Goal: Information Seeking & Learning: Learn about a topic

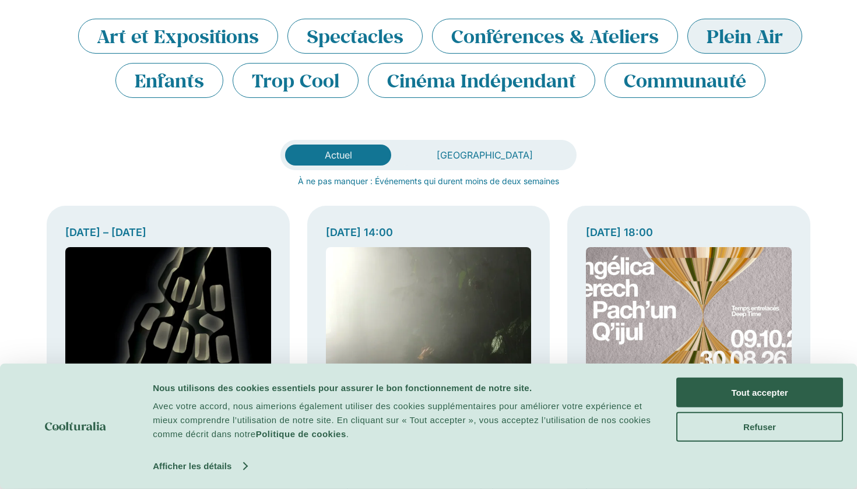
scroll to position [209, 0]
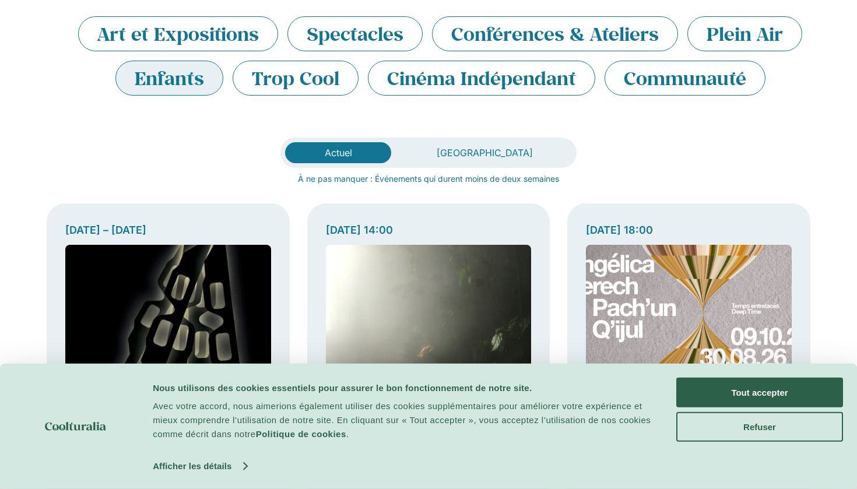
click at [194, 76] on li "Enfants" at bounding box center [169, 78] width 108 height 35
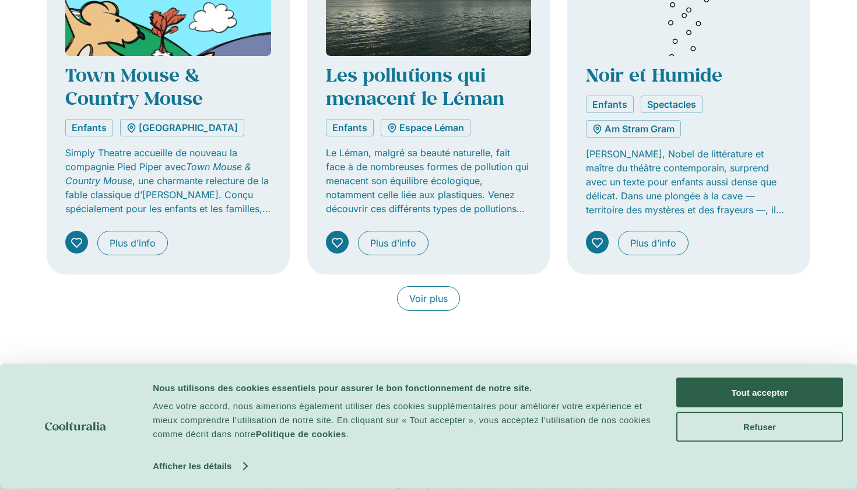
scroll to position [954, 0]
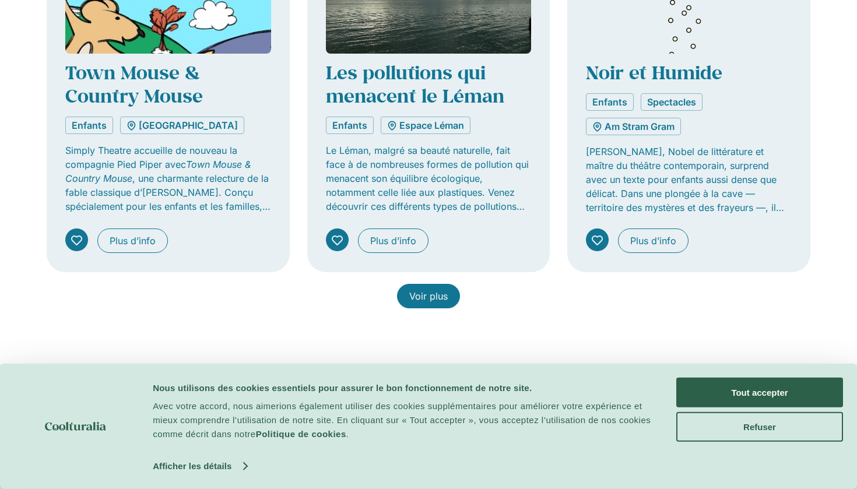
click at [419, 292] on span "Voir plus" at bounding box center [428, 296] width 38 height 14
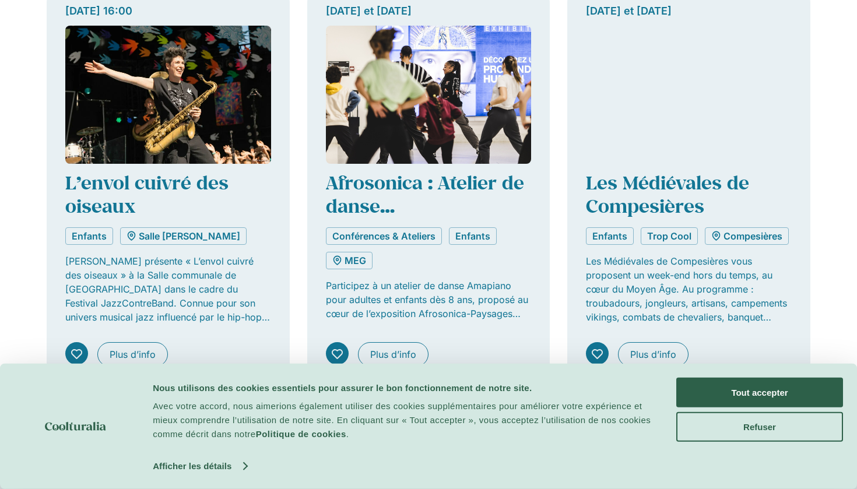
scroll to position [1689, 0]
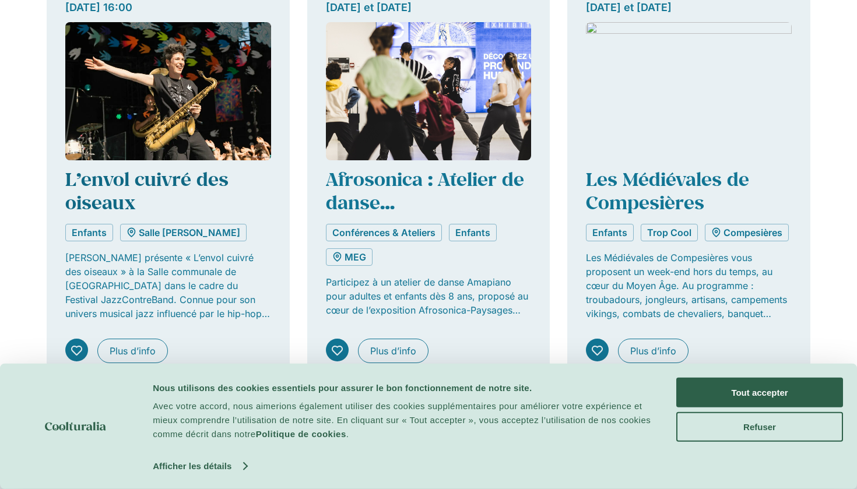
click at [167, 181] on link "L’envol cuivré des oiseaux" at bounding box center [146, 191] width 163 height 48
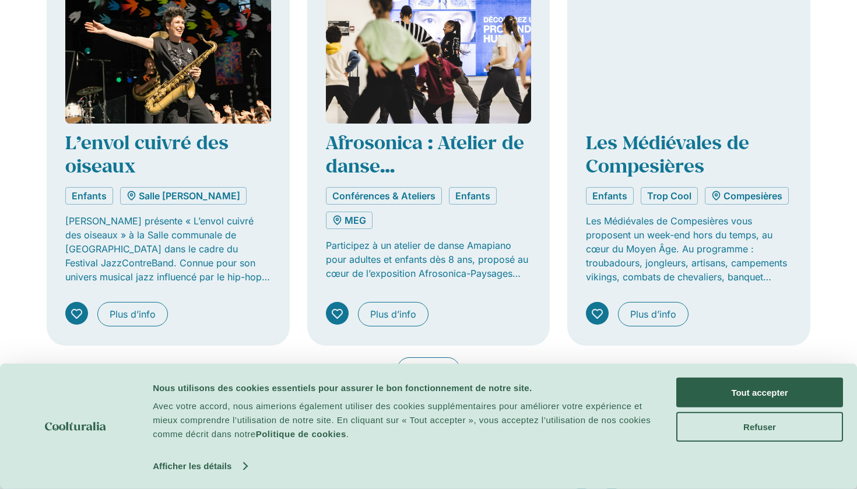
scroll to position [1722, 0]
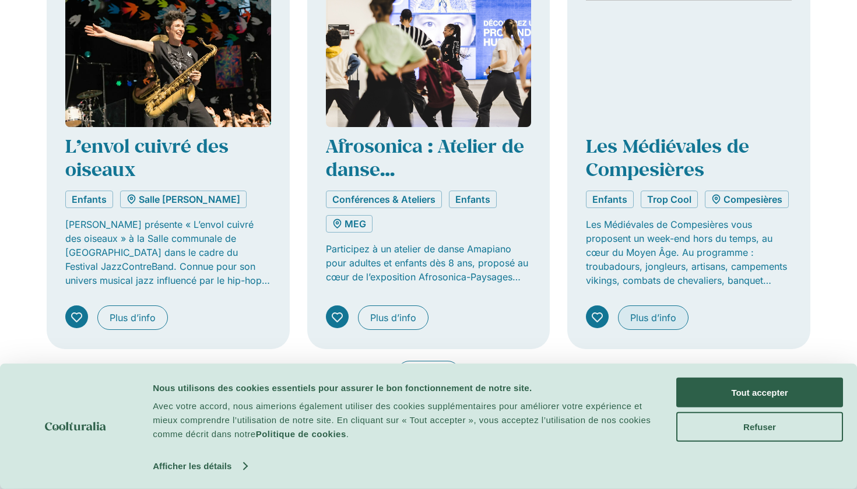
click at [655, 311] on span "Plus d’info" at bounding box center [653, 318] width 46 height 14
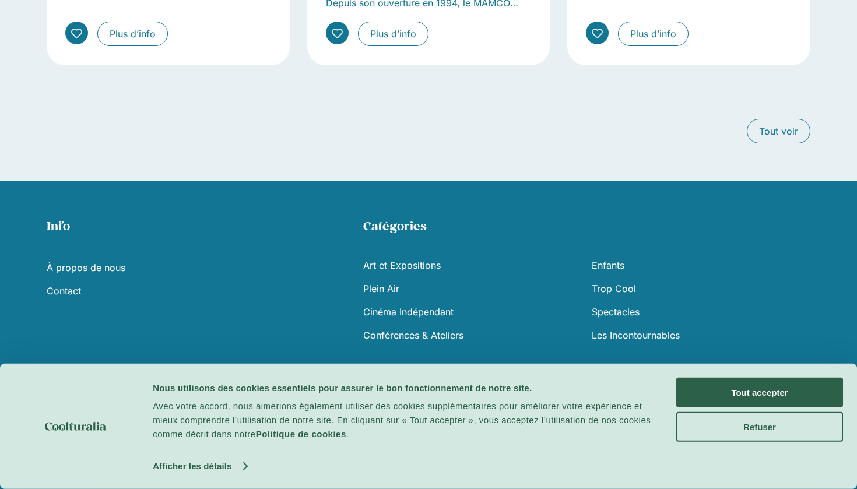
scroll to position [2599, 0]
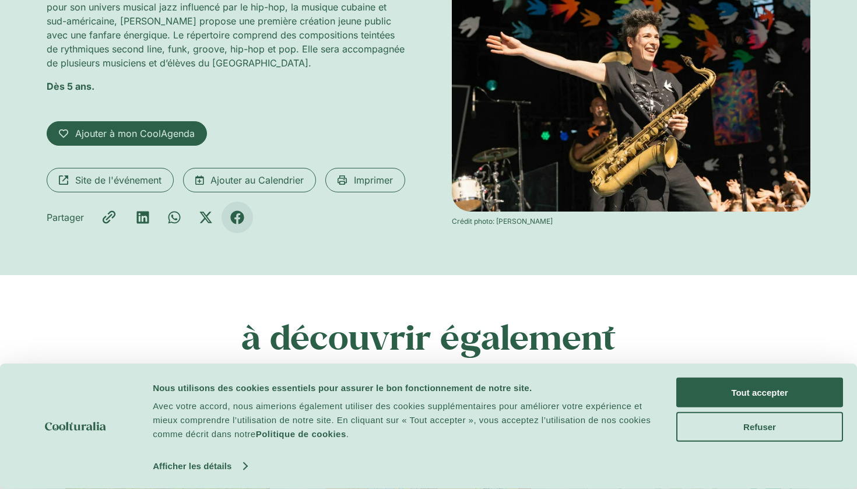
scroll to position [238, 0]
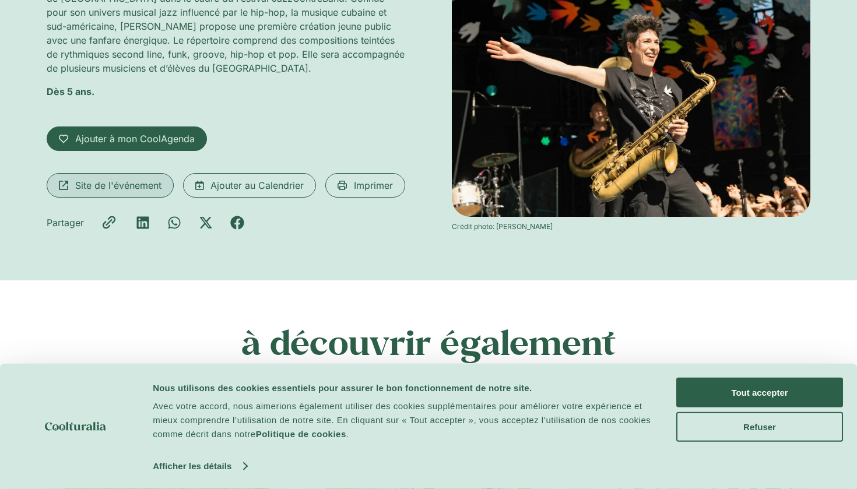
click at [100, 193] on link "Site de l'événement" at bounding box center [110, 185] width 127 height 24
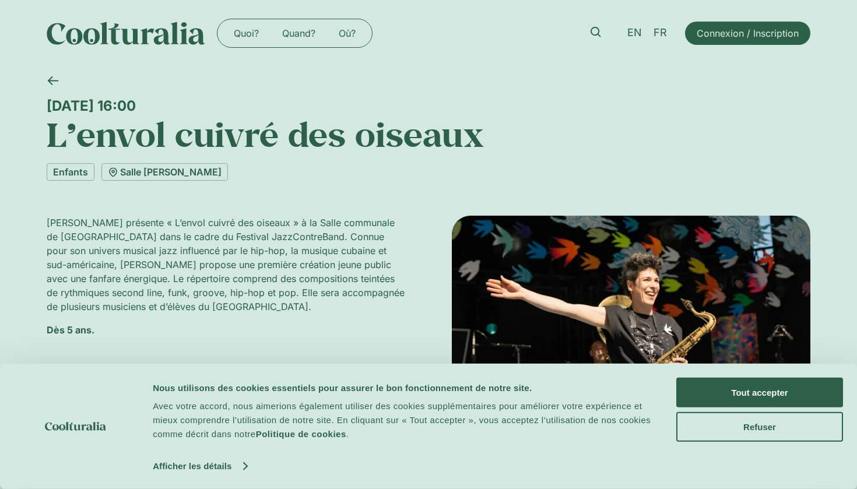
scroll to position [0, 0]
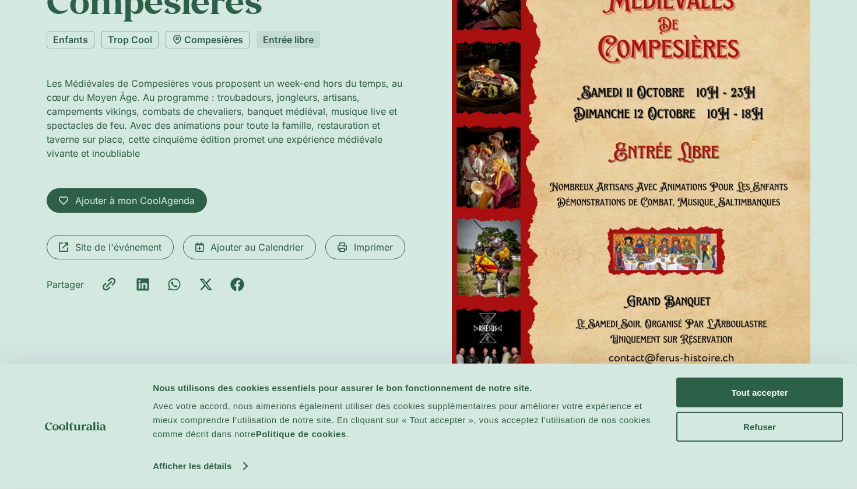
scroll to position [182, 0]
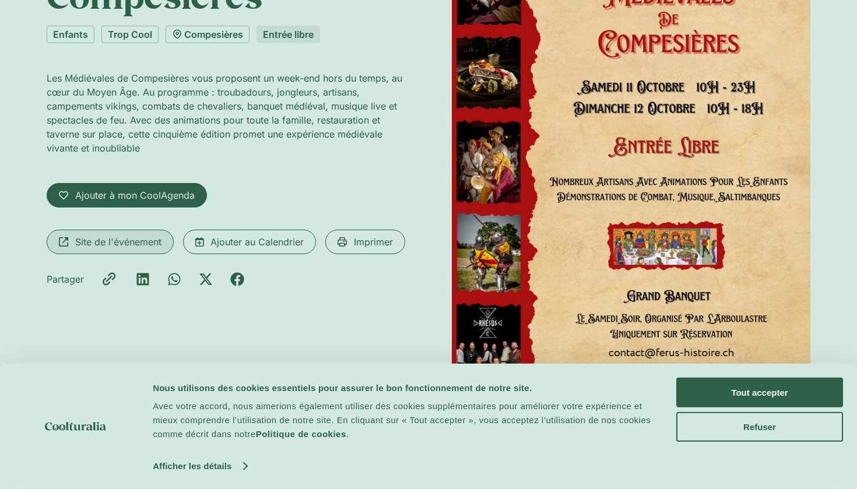
click at [123, 242] on span "Site de l'événement" at bounding box center [118, 242] width 86 height 14
